Goal: Transaction & Acquisition: Purchase product/service

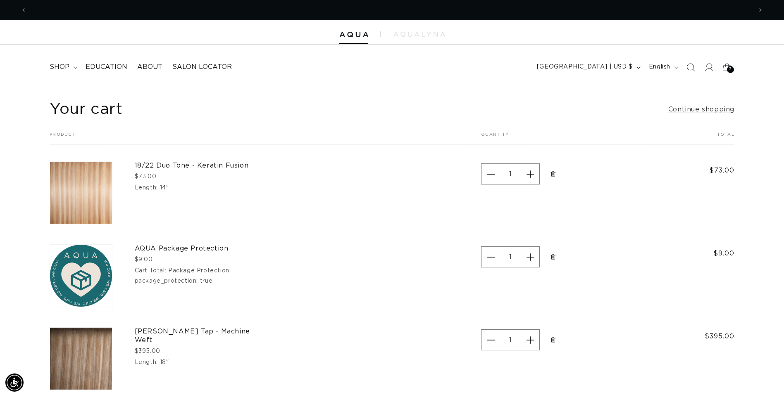
scroll to position [0, 1450]
click at [60, 67] on span "shop" at bounding box center [60, 67] width 20 height 9
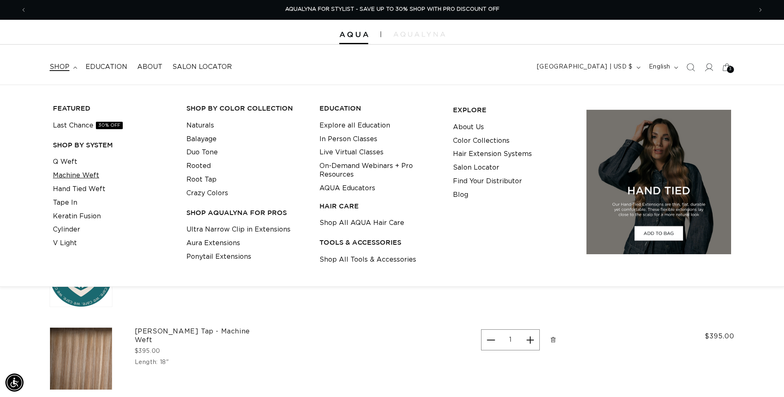
click at [71, 175] on link "Machine Weft" at bounding box center [76, 176] width 46 height 14
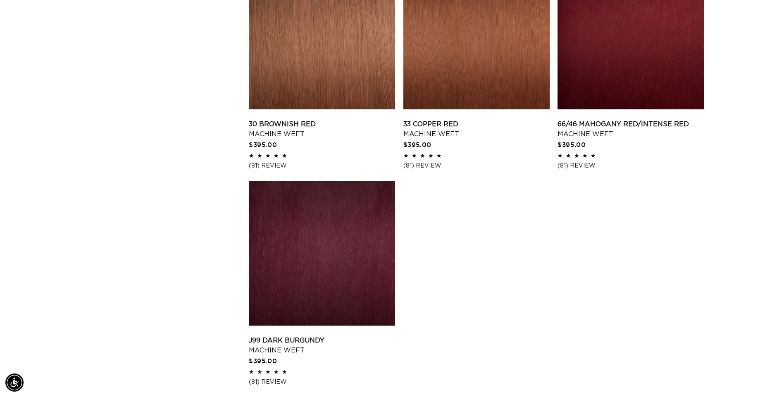
scroll to position [1412, 0]
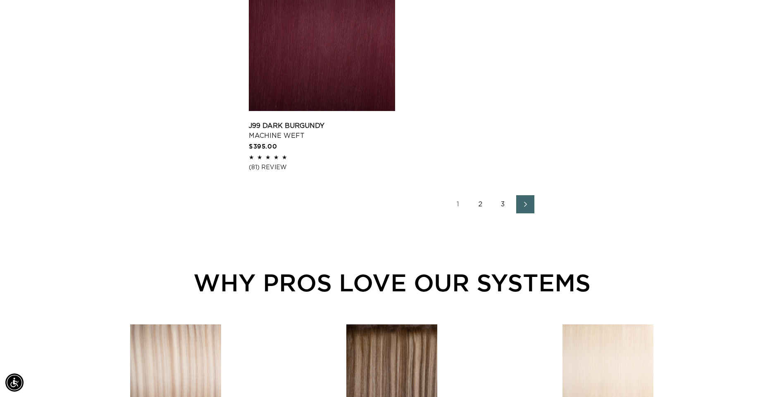
click at [479, 203] on link "2" at bounding box center [480, 204] width 18 height 18
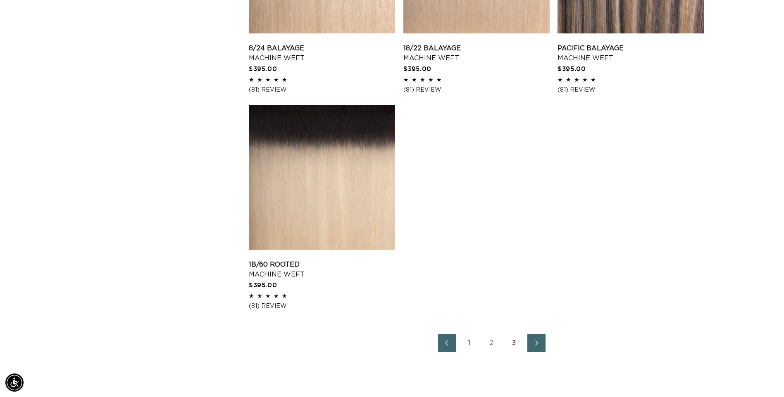
scroll to position [1264, 0]
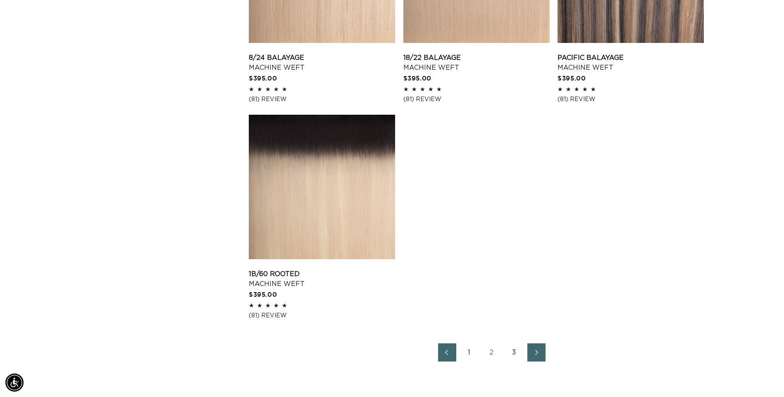
click at [513, 352] on link "3" at bounding box center [514, 353] width 18 height 18
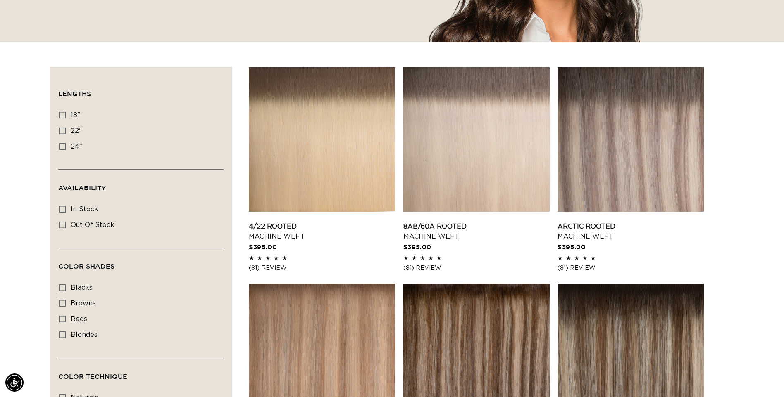
click at [444, 222] on link "8AB/60A Rooted Machine Weft" at bounding box center [476, 232] width 146 height 20
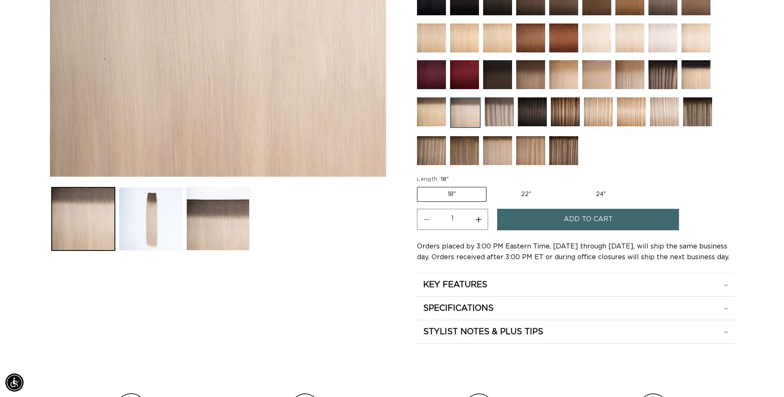
scroll to position [0, 725]
click at [523, 195] on label "22" Variant sold out or unavailable" at bounding box center [526, 195] width 70 height 14
click at [491, 186] on input "22" Variant sold out or unavailable" at bounding box center [490, 185] width 0 height 0
radio input "true"
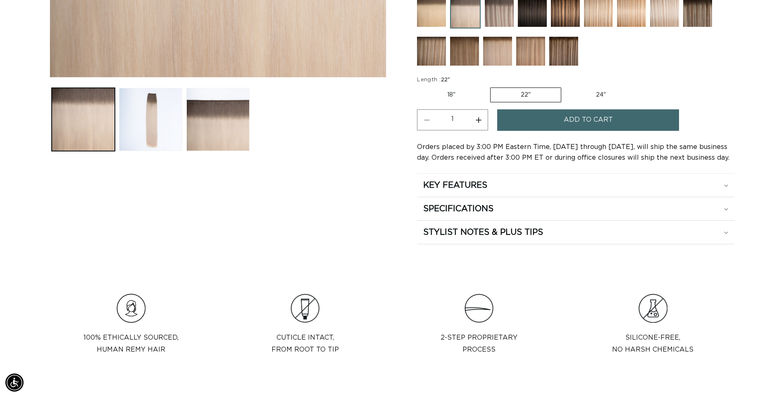
click at [585, 122] on span "Add to cart" at bounding box center [587, 119] width 49 height 21
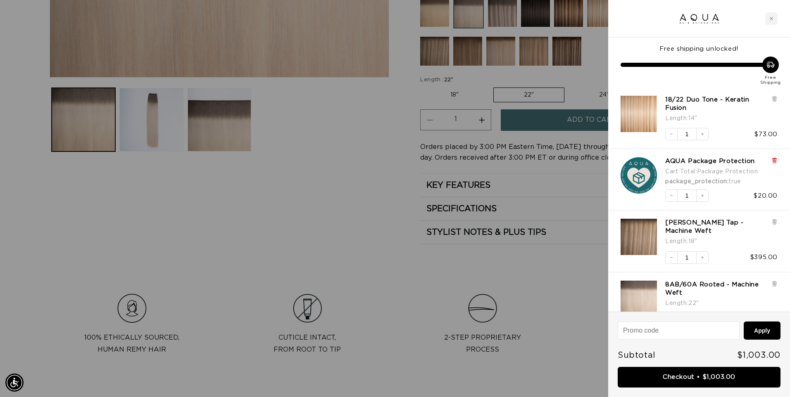
click at [775, 162] on icon at bounding box center [773, 161] width 3 height 4
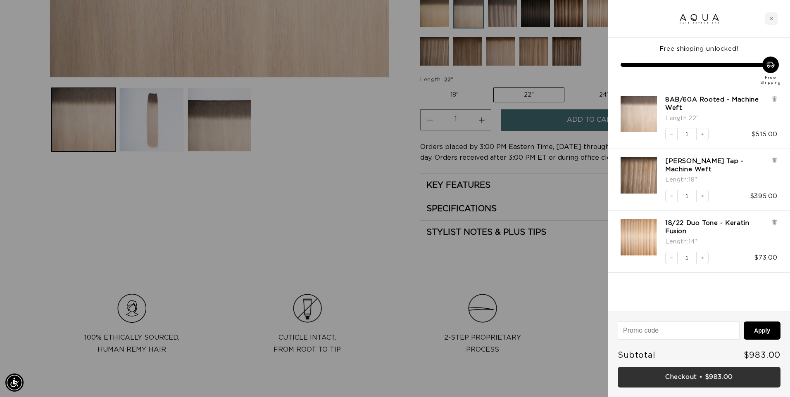
click at [687, 375] on link "Checkout • $983.00" at bounding box center [699, 377] width 163 height 21
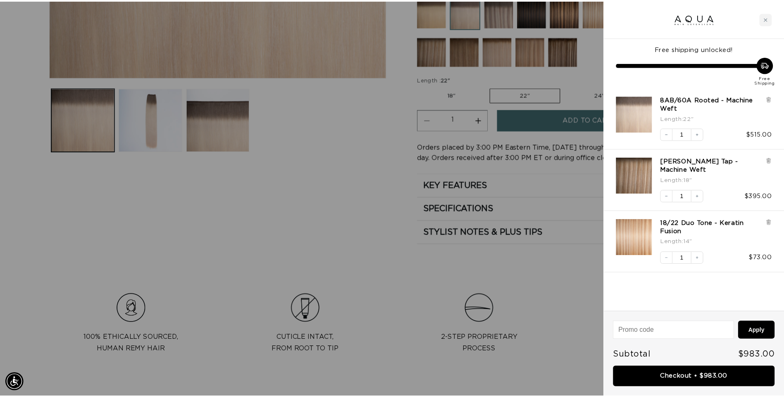
scroll to position [0, 0]
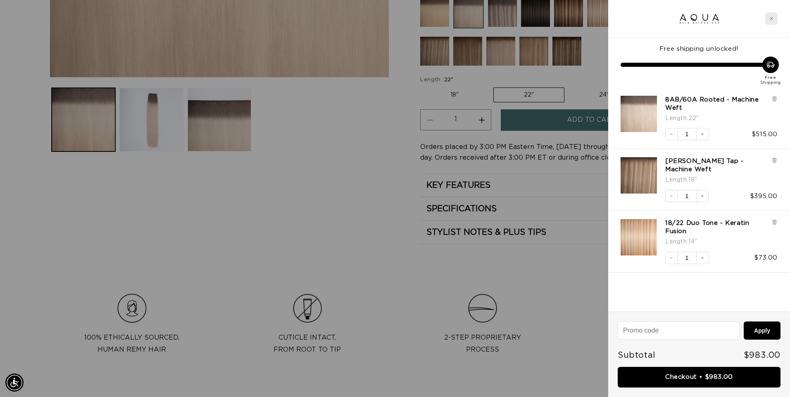
click at [774, 20] on div "Close cart" at bounding box center [771, 18] width 12 height 12
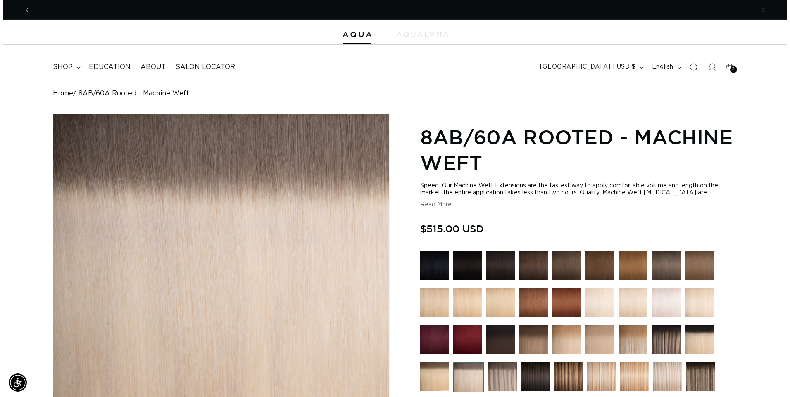
scroll to position [0, 725]
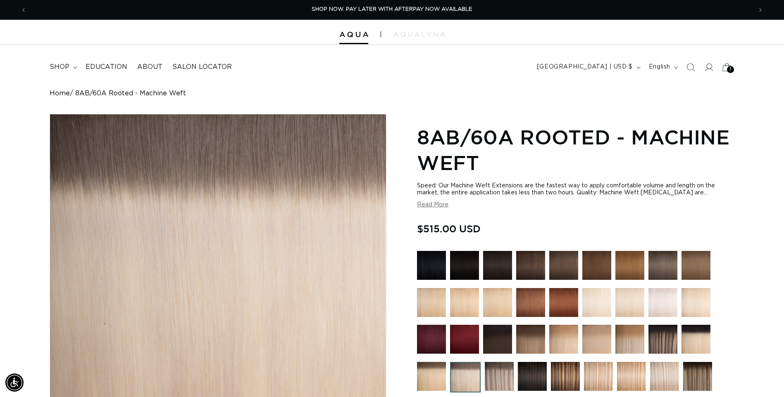
click at [731, 69] on span "3" at bounding box center [730, 69] width 3 height 7
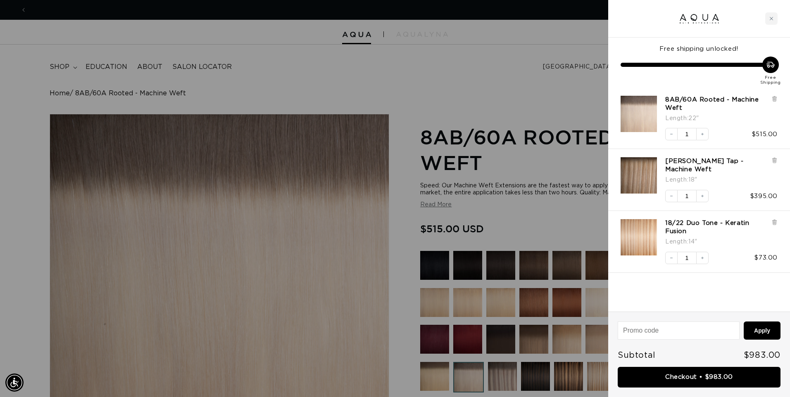
scroll to position [0, 1462]
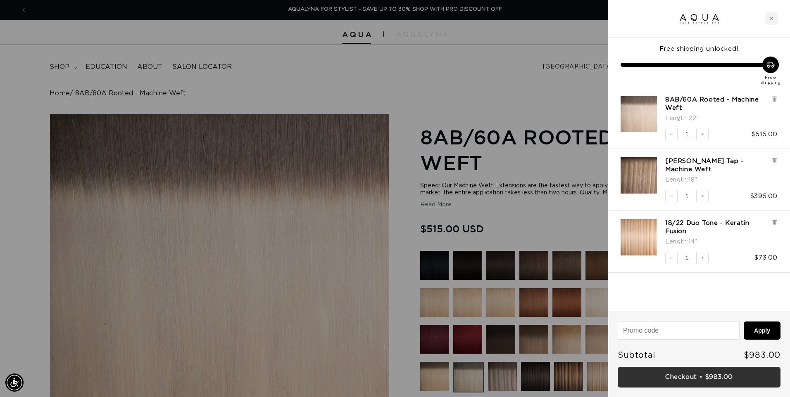
click at [702, 379] on link "Checkout • $983.00" at bounding box center [699, 377] width 163 height 21
